Goal: Find specific page/section: Find specific page/section

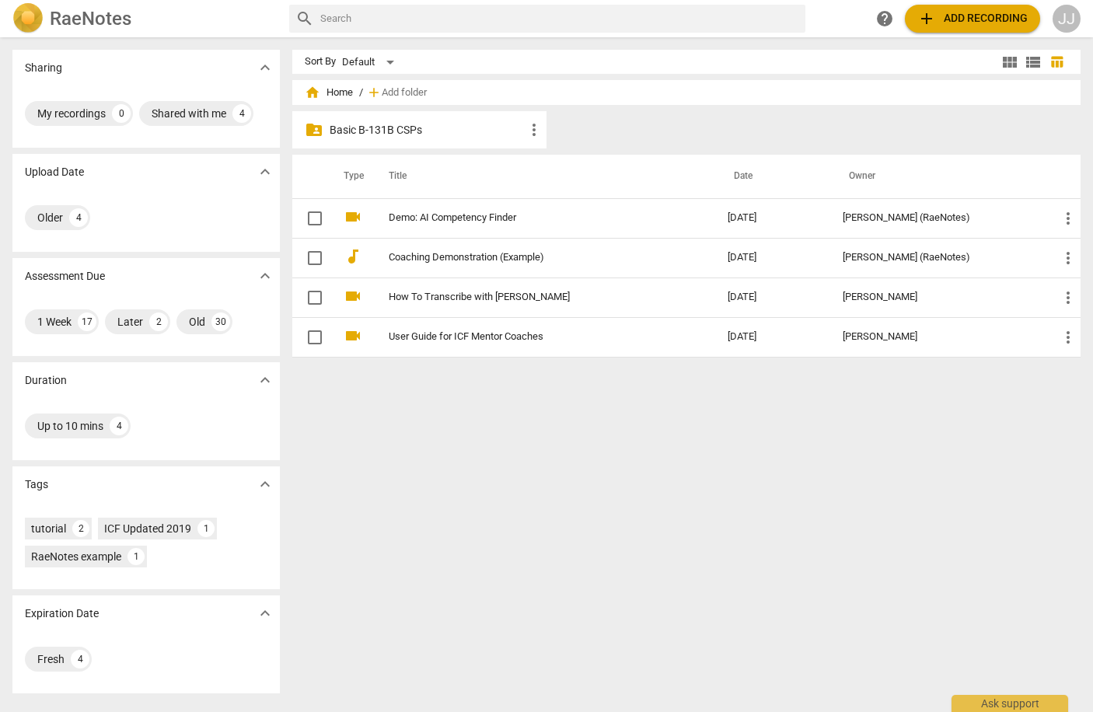
click at [373, 131] on p "Basic B-131B CSPs" at bounding box center [427, 130] width 195 height 16
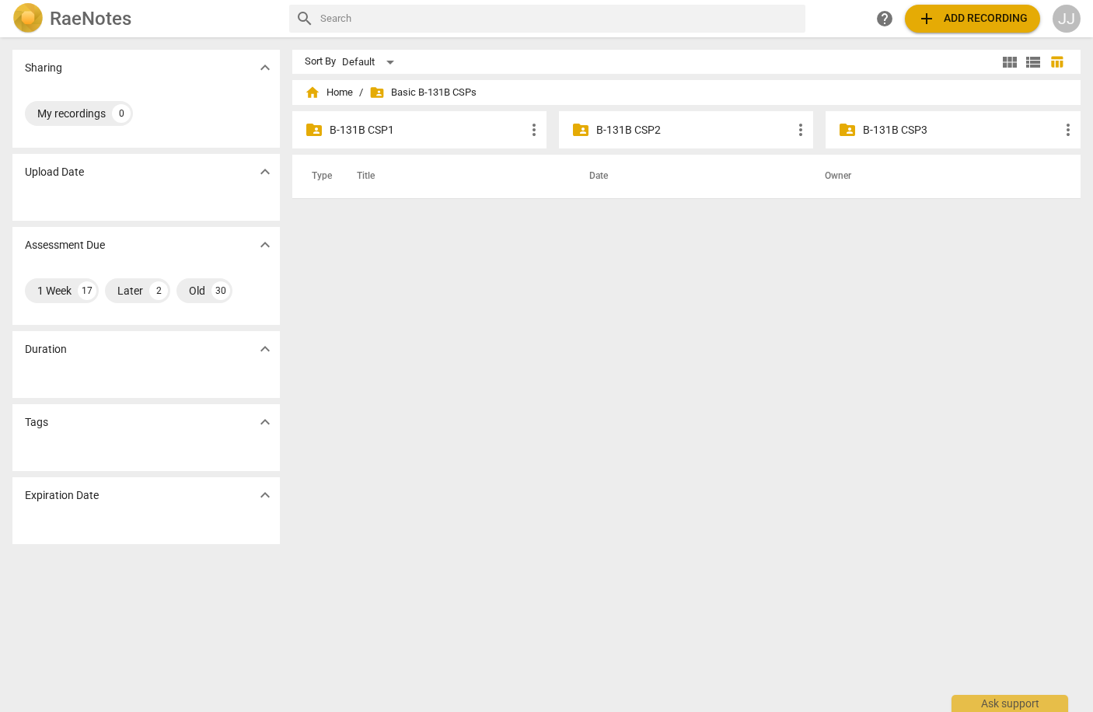
click at [870, 132] on p "B-131B CSP3" at bounding box center [960, 130] width 195 height 16
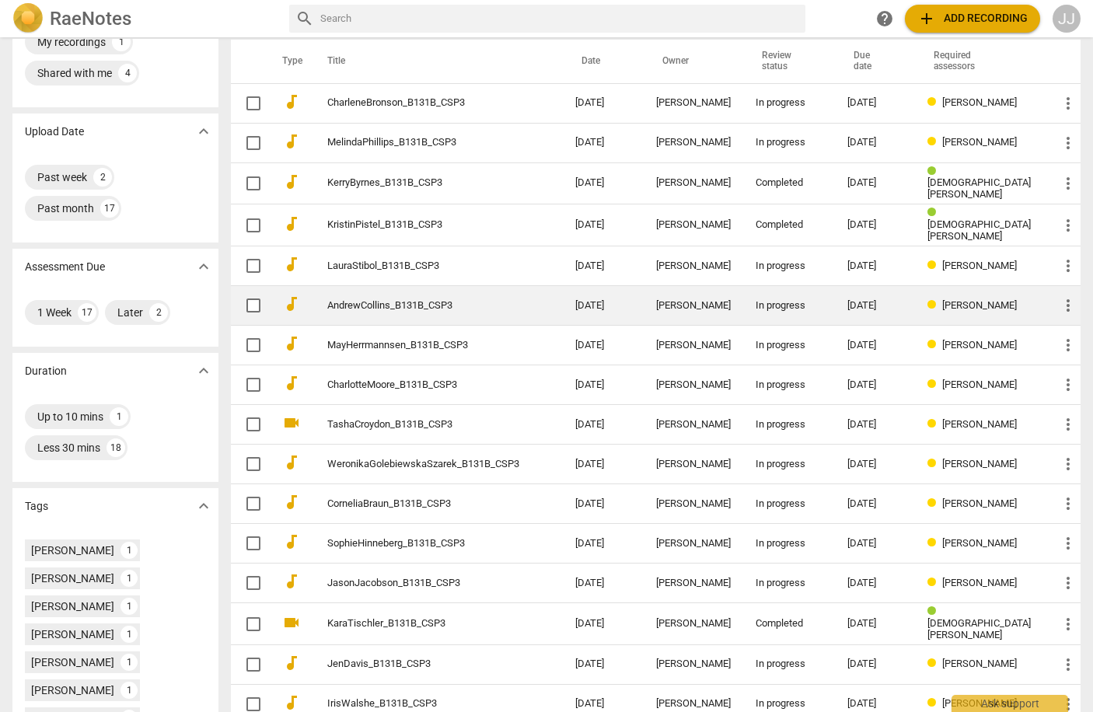
scroll to position [276, 0]
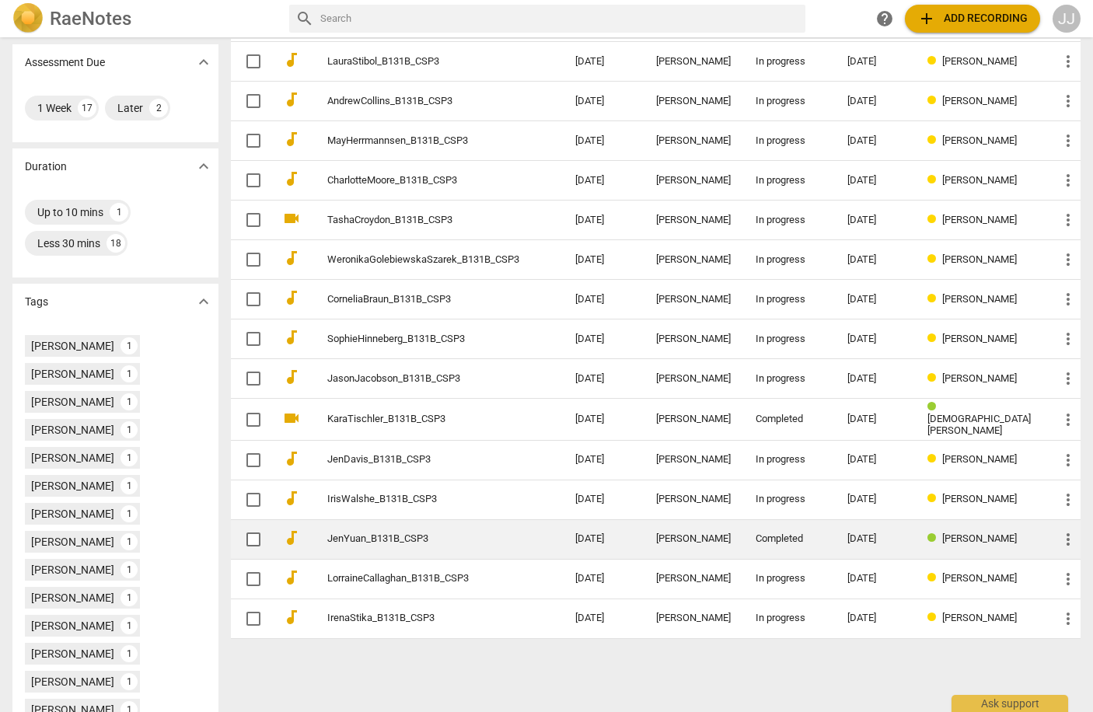
click at [389, 528] on td "JenYuan_B131B_CSP3" at bounding box center [436, 539] width 254 height 40
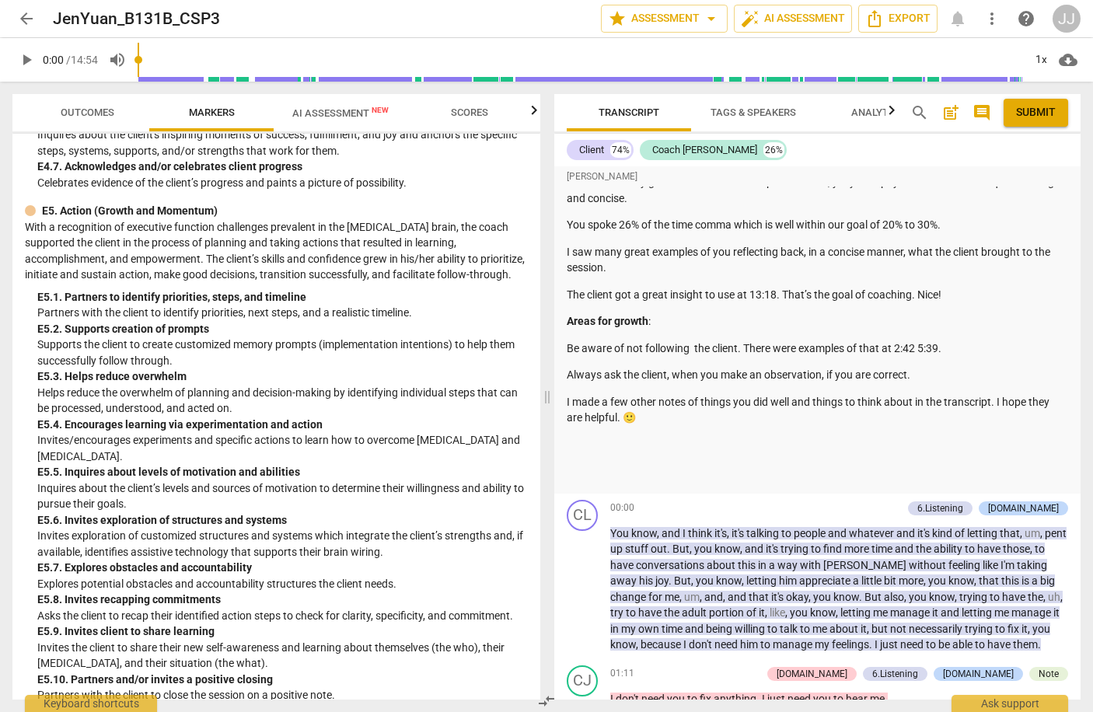
scroll to position [1040, 0]
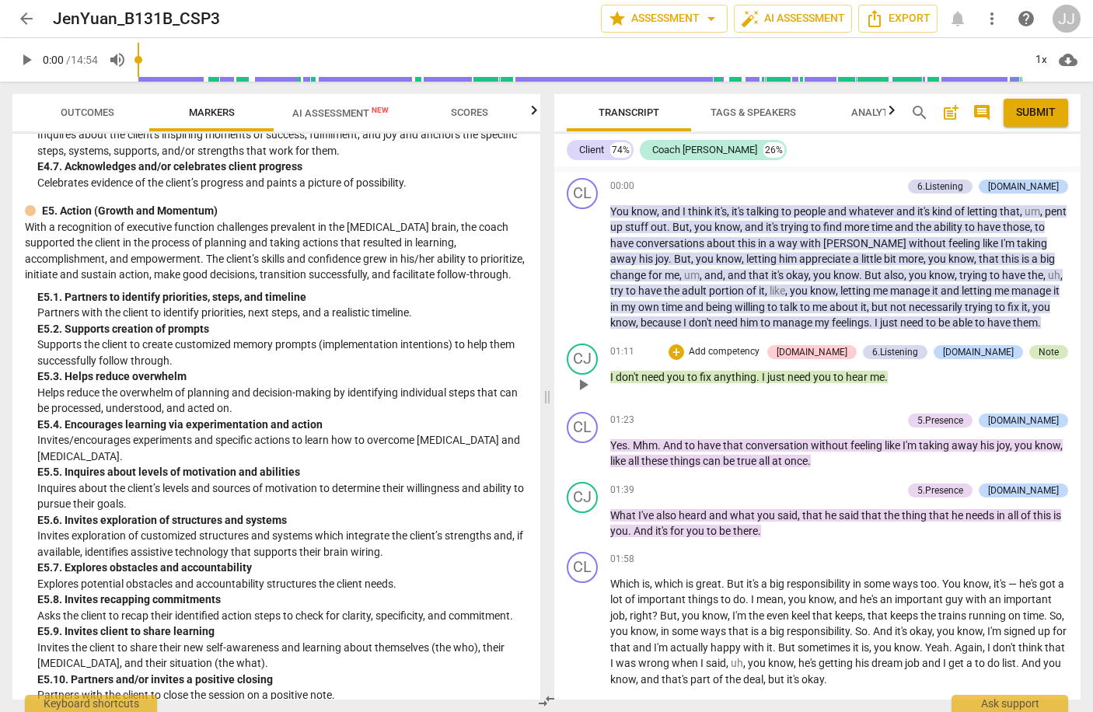
click at [1043, 351] on div "Note" at bounding box center [1049, 352] width 20 height 14
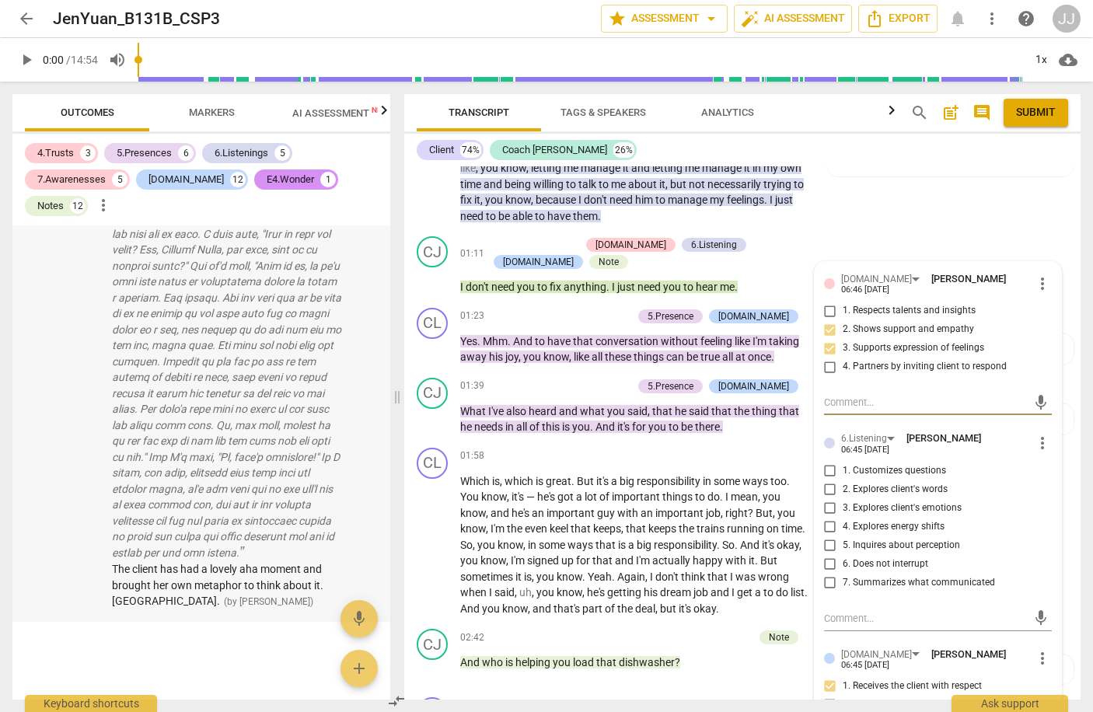
scroll to position [11806, 0]
